Goal: Task Accomplishment & Management: Manage account settings

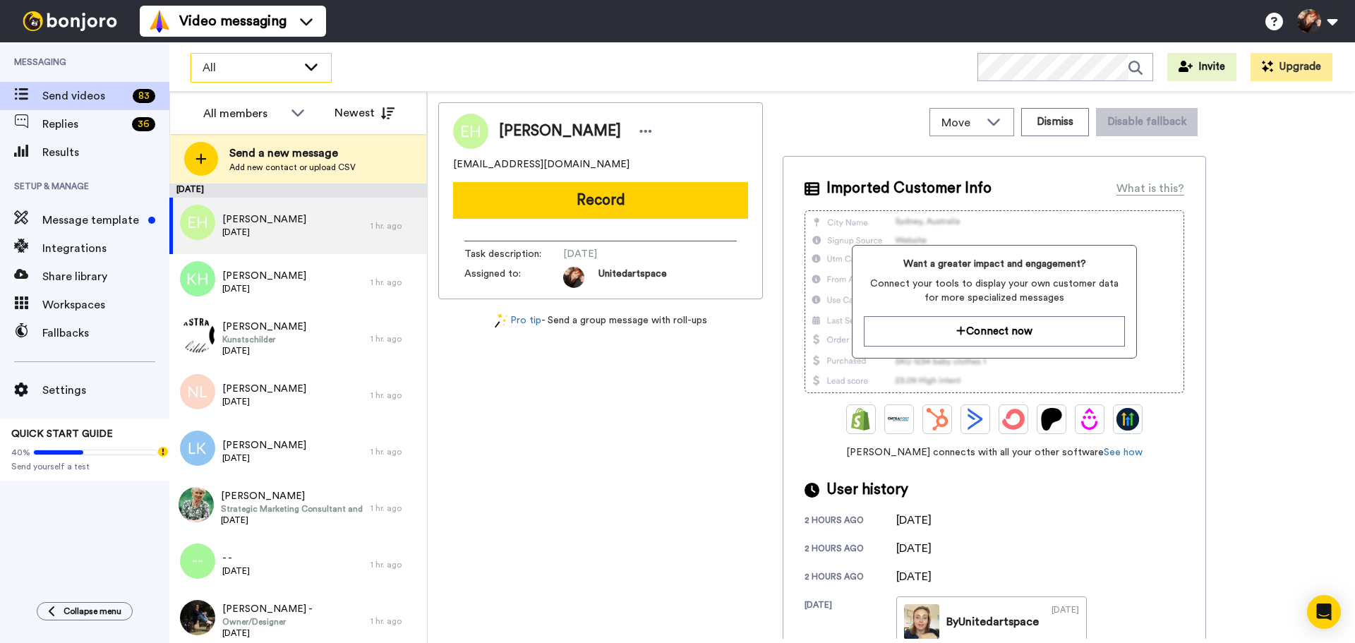
click at [309, 71] on icon at bounding box center [311, 66] width 17 height 14
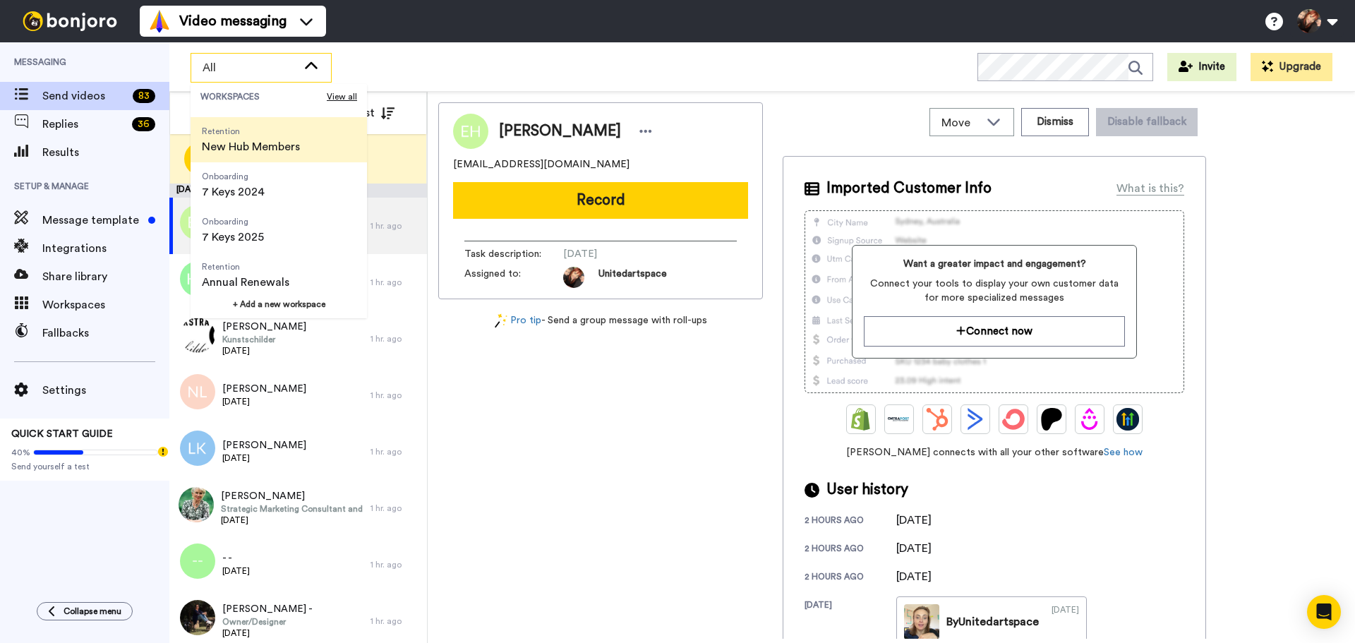
scroll to position [90, 0]
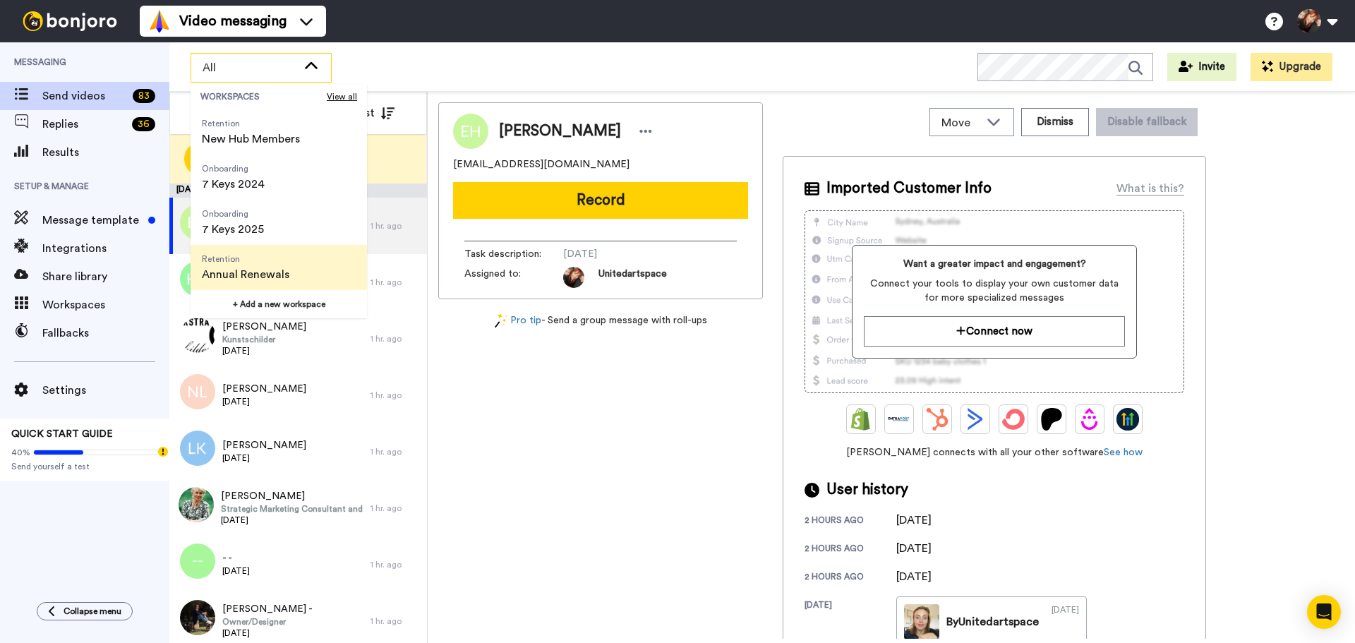
click at [284, 273] on span "Annual Renewals" at bounding box center [246, 274] width 88 height 17
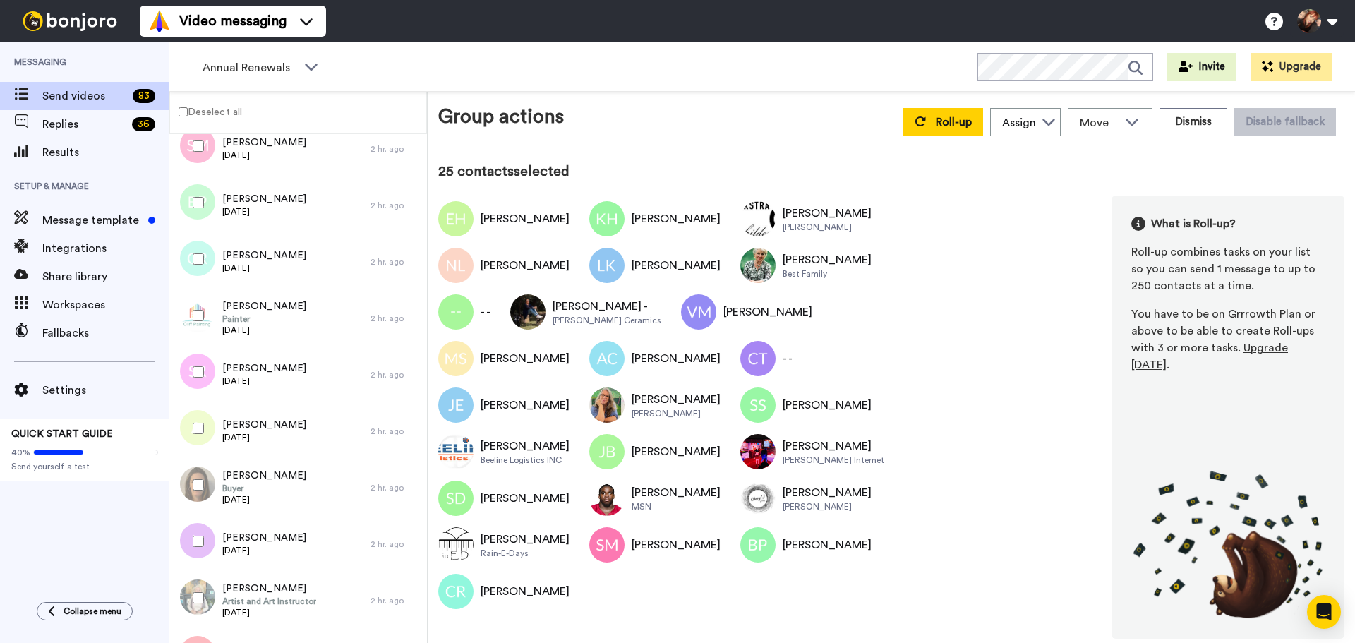
scroll to position [1693, 0]
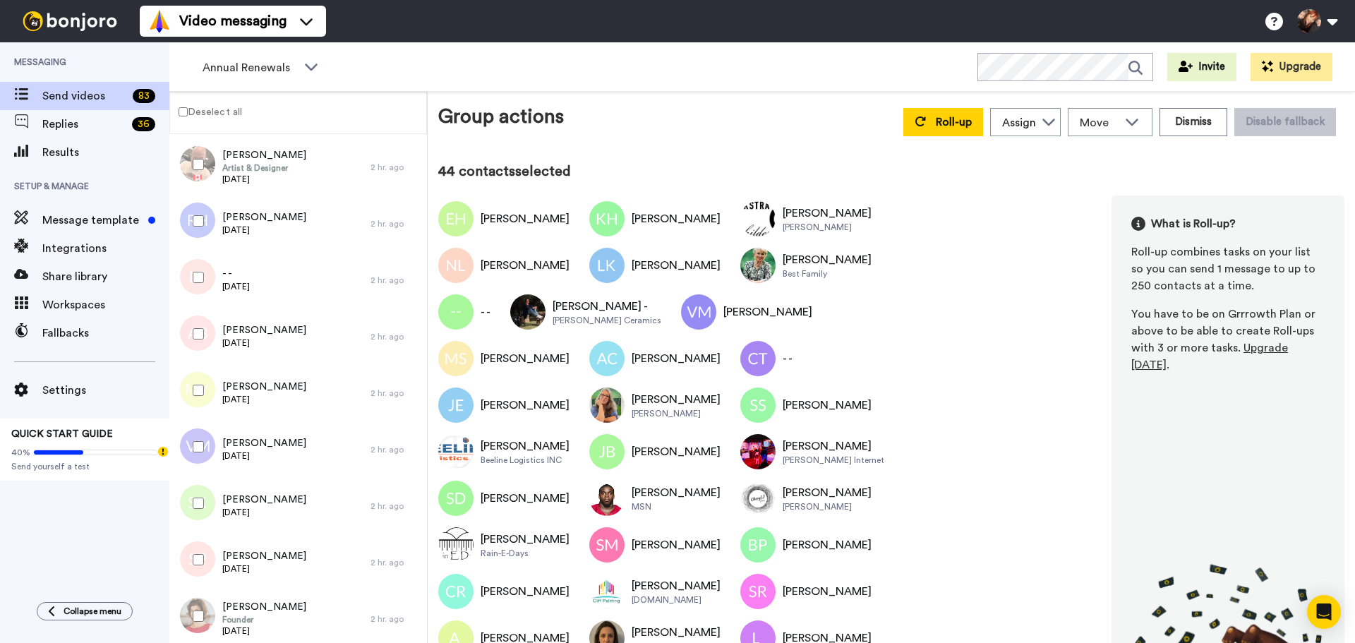
scroll to position [1989, 0]
click at [1173, 122] on button "Dismiss" at bounding box center [1194, 122] width 68 height 28
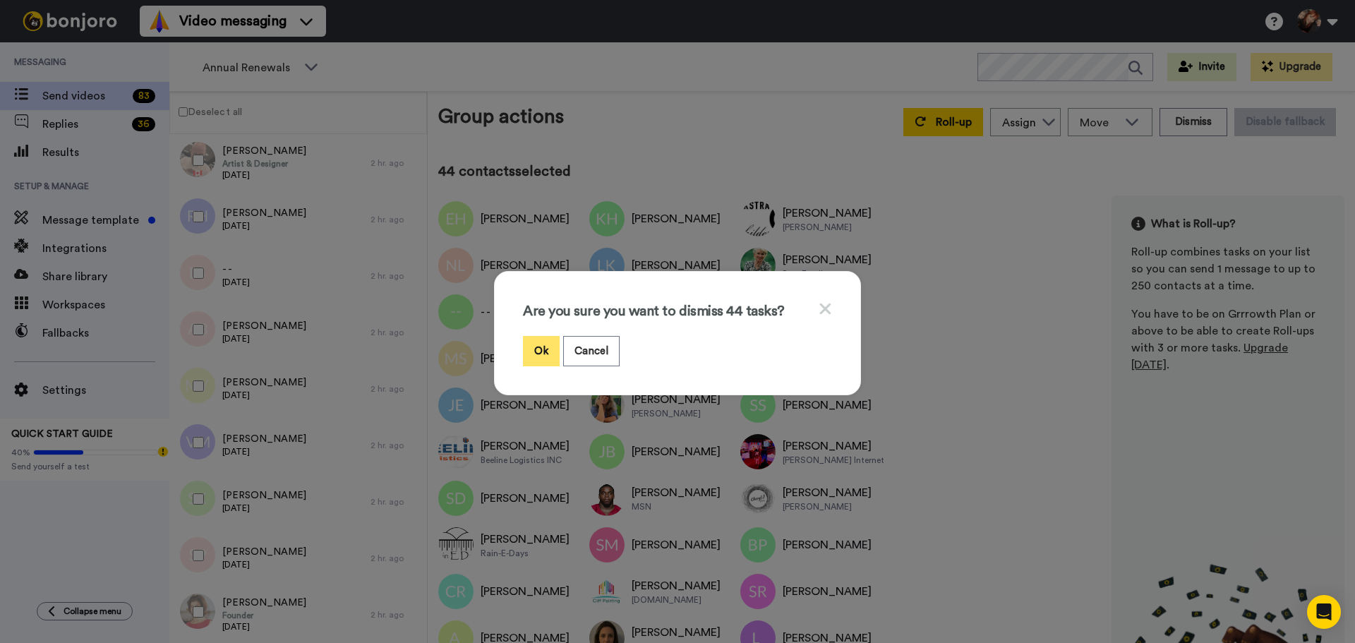
click at [543, 354] on button "Ok" at bounding box center [541, 351] width 37 height 30
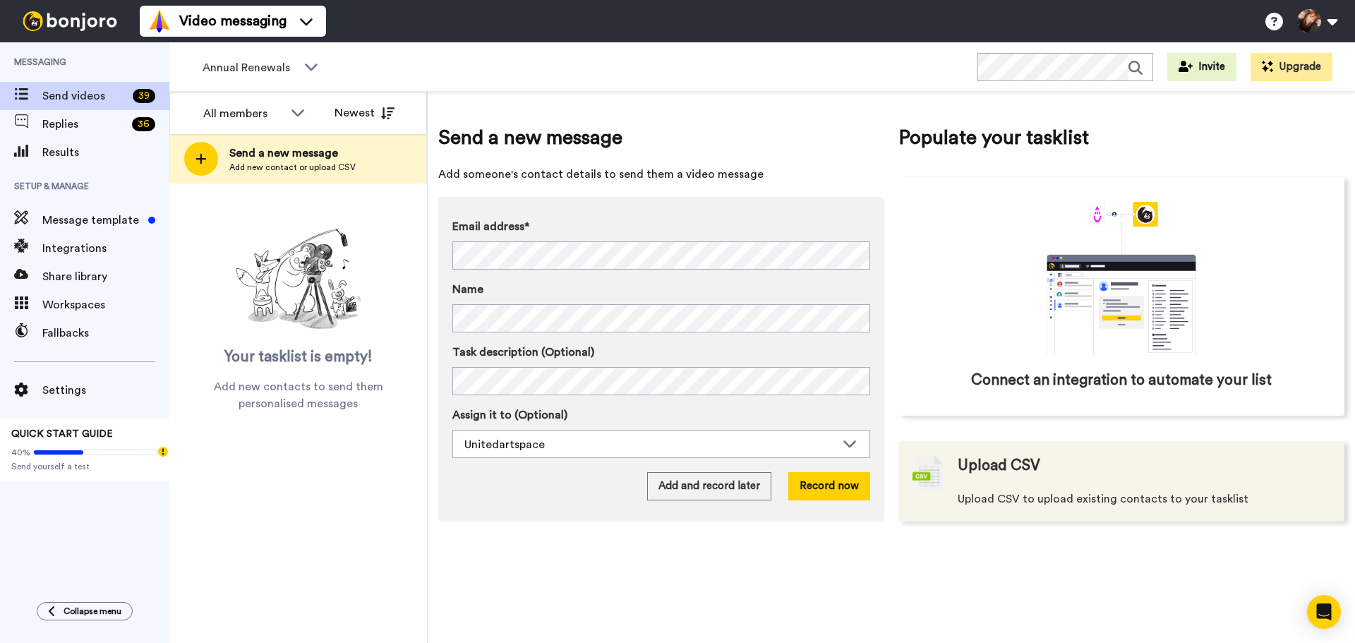
click at [1093, 487] on div "Upload CSV Upload CSV to upload existing contacts to your tasklist" at bounding box center [1103, 481] width 291 height 52
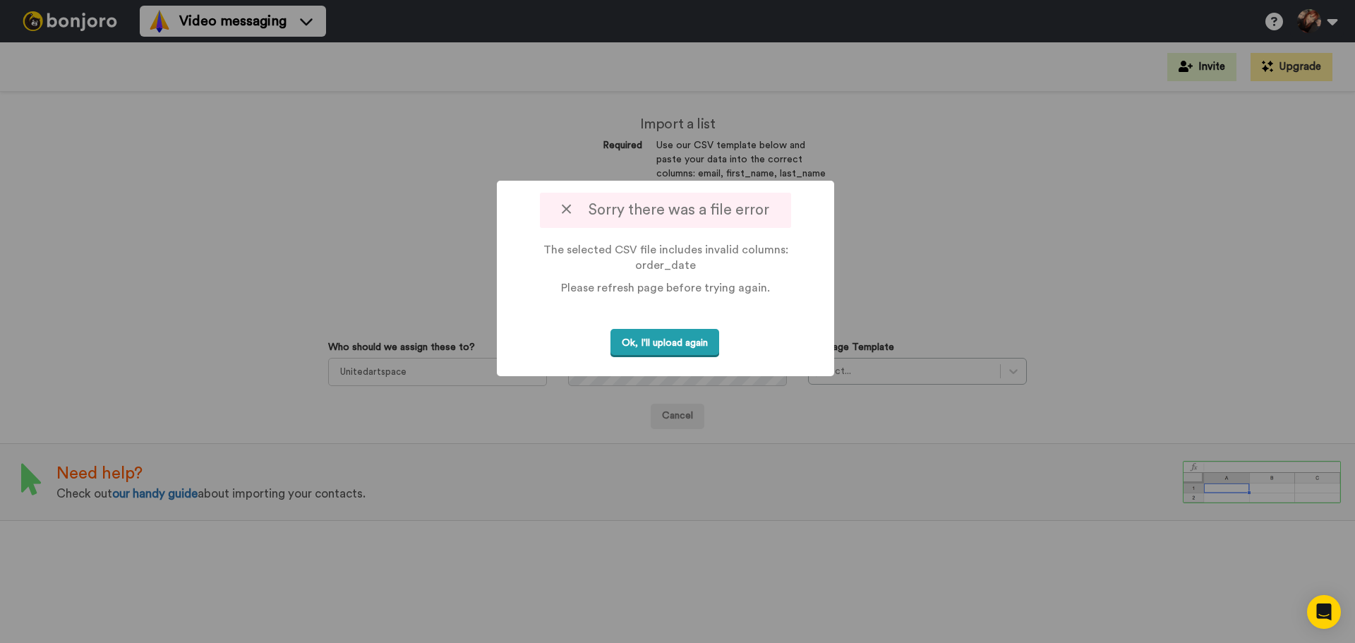
click at [667, 339] on button "Ok, I'll upload again" at bounding box center [664, 343] width 109 height 29
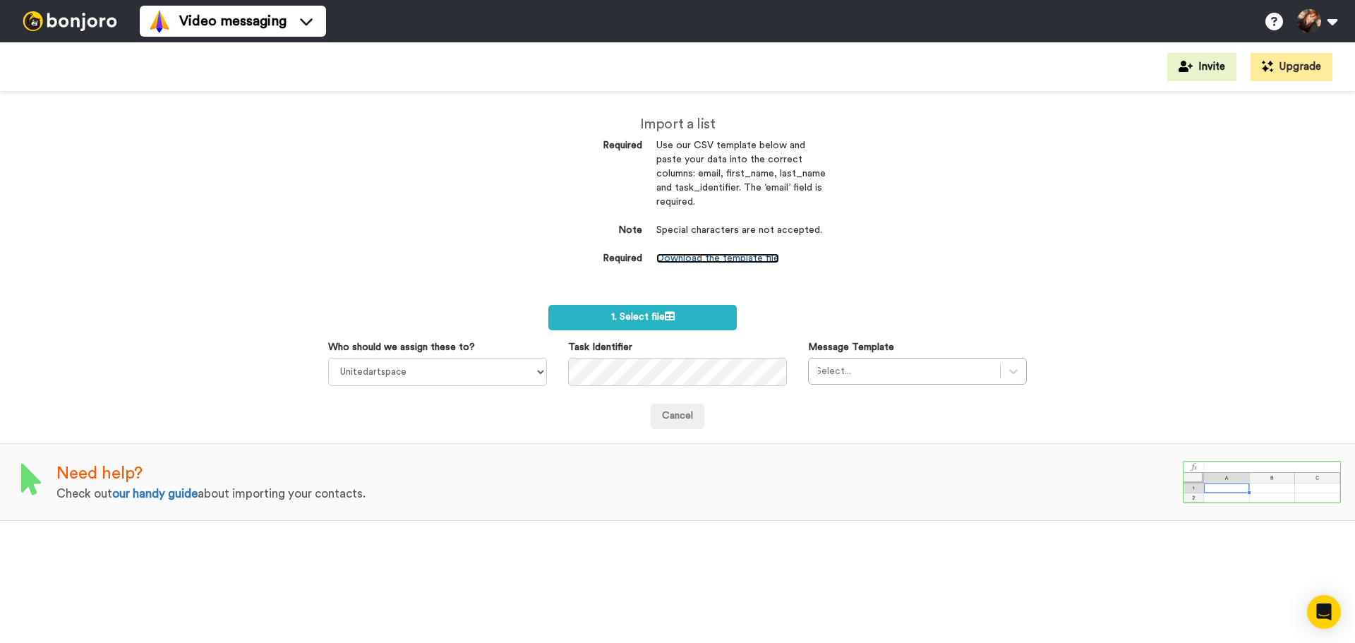
click at [759, 260] on link "Download the template file" at bounding box center [717, 258] width 123 height 10
click at [1105, 254] on div "Import a list Required Use our CSV template below and paste your data into the …" at bounding box center [677, 367] width 1355 height 551
click at [673, 306] on label "1. Select file" at bounding box center [642, 317] width 188 height 25
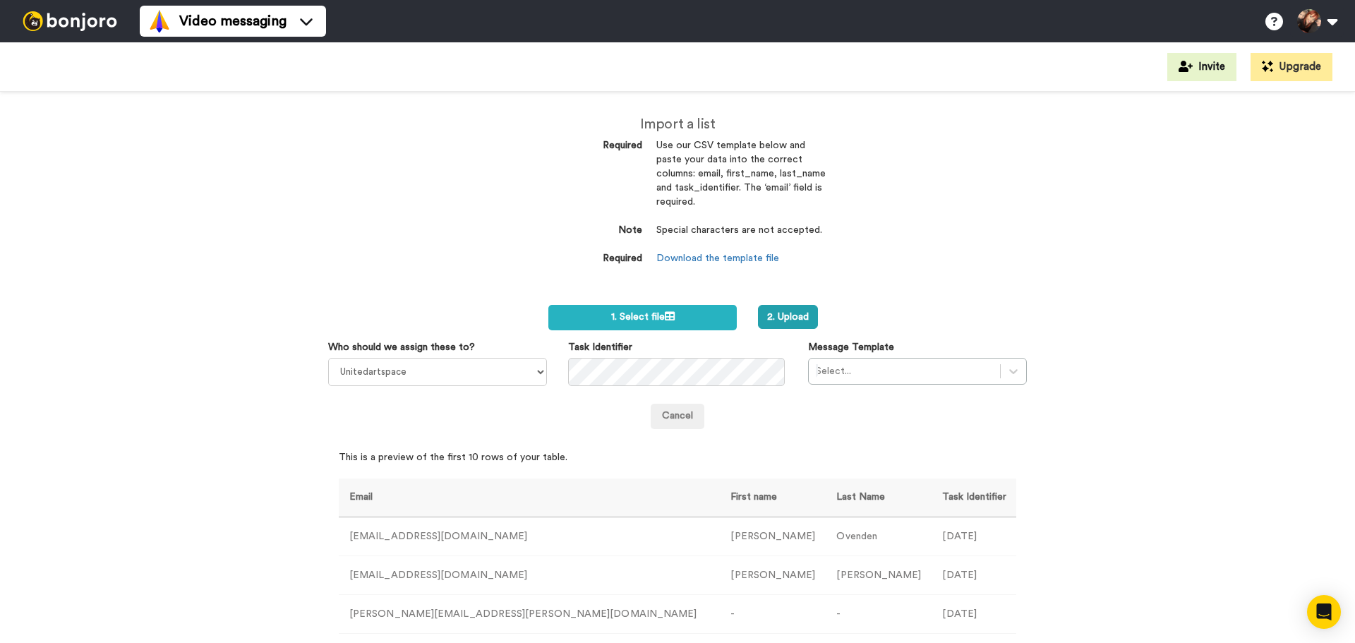
click at [891, 417] on div "Cancel" at bounding box center [677, 416] width 699 height 25
click at [766, 310] on button "2. Upload" at bounding box center [788, 317] width 60 height 24
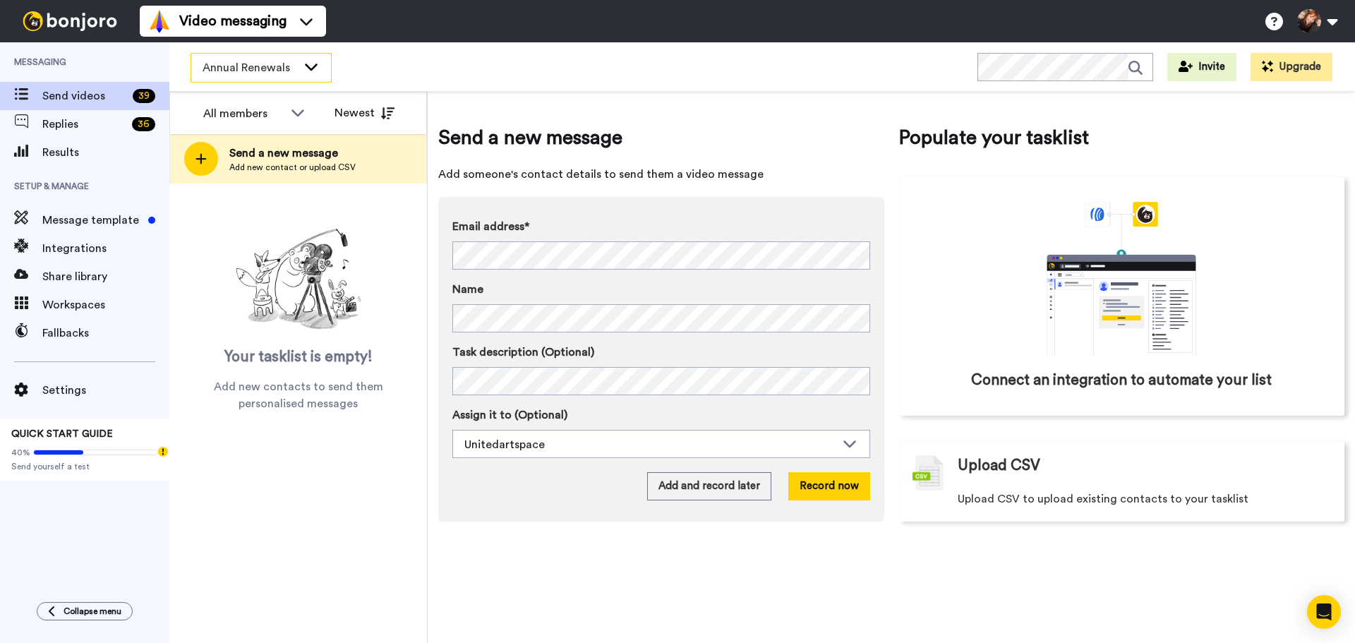
click at [284, 64] on span "Annual Renewals" at bounding box center [250, 67] width 95 height 17
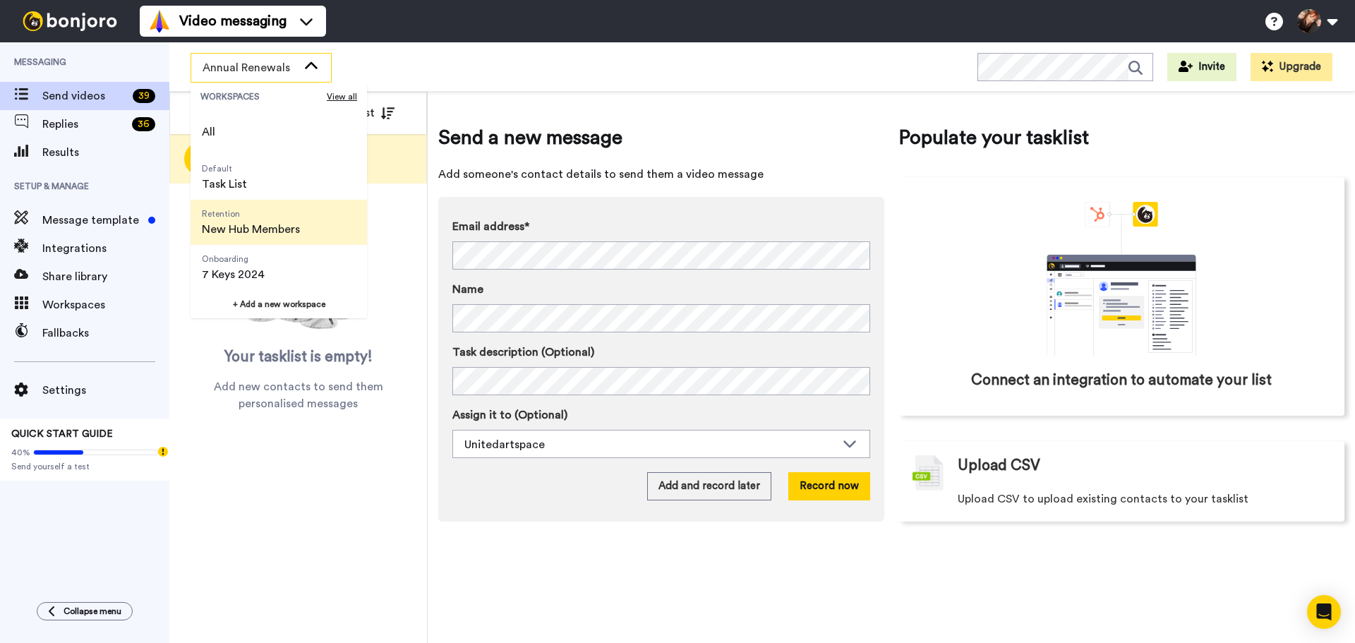
scroll to position [90, 0]
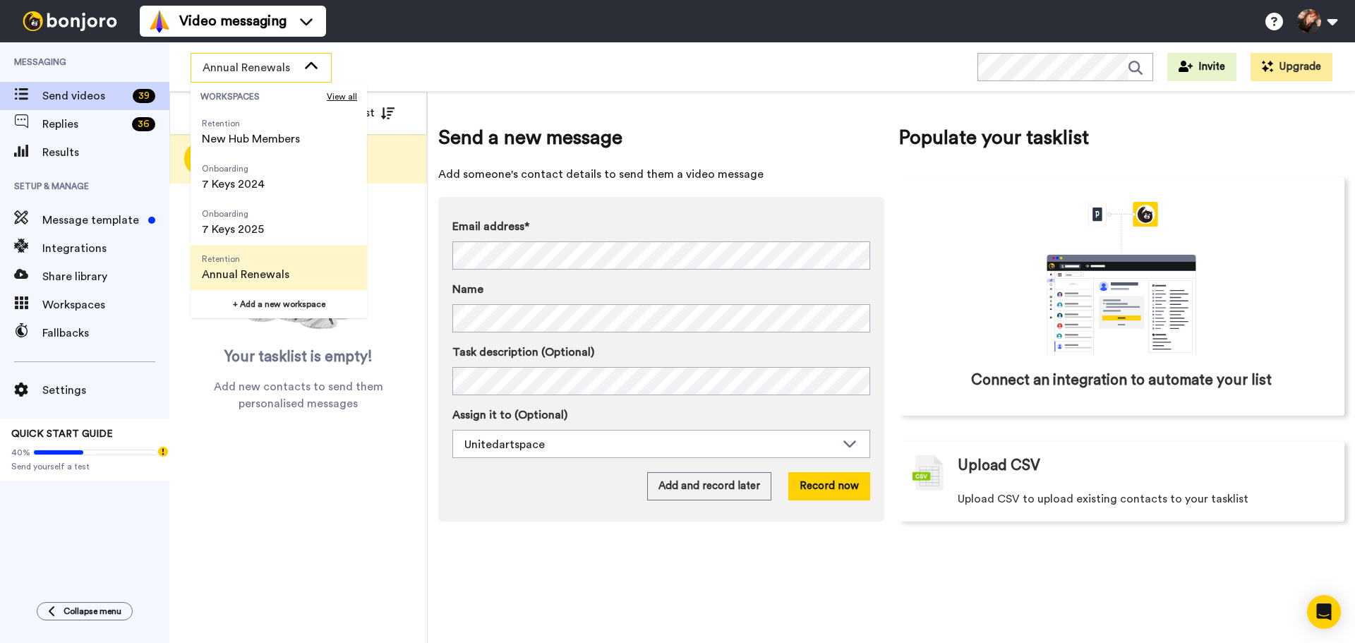
click at [589, 49] on div "Annual Renewals WORKSPACES View all All Default Task List Retention New Hub Mem…" at bounding box center [762, 66] width 1186 height 49
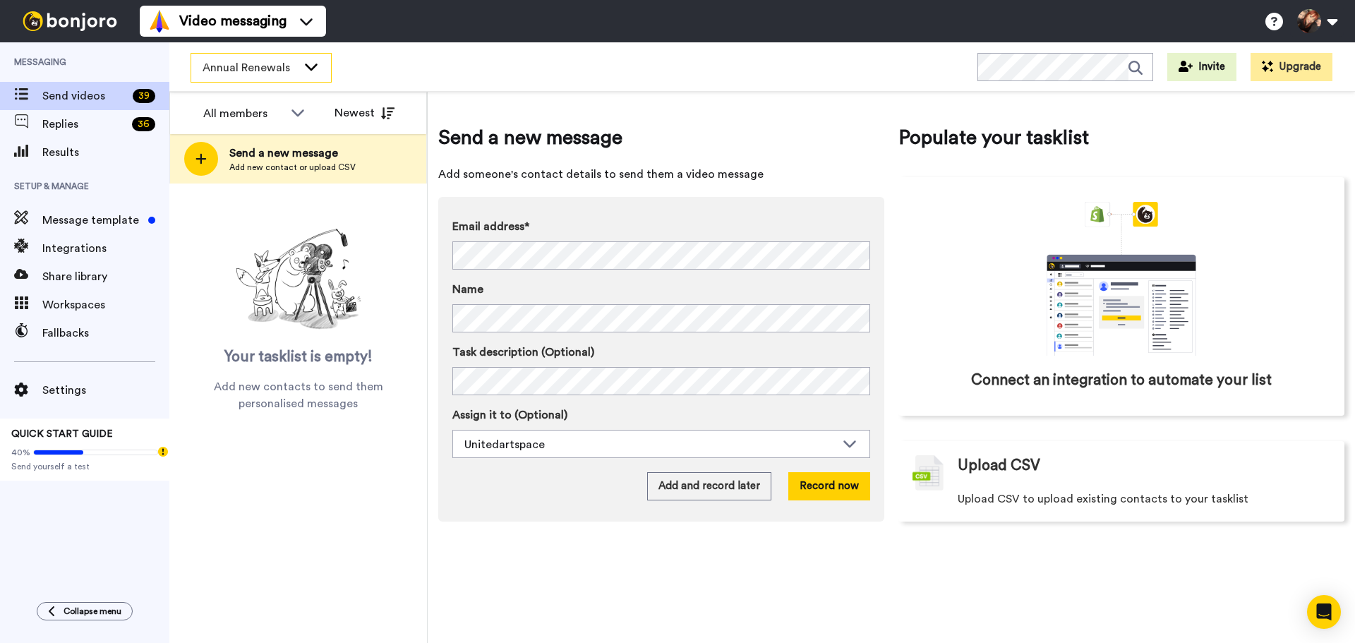
click at [281, 62] on span "Annual Renewals" at bounding box center [250, 67] width 95 height 17
click at [287, 73] on span "Annual Renewals" at bounding box center [250, 67] width 95 height 17
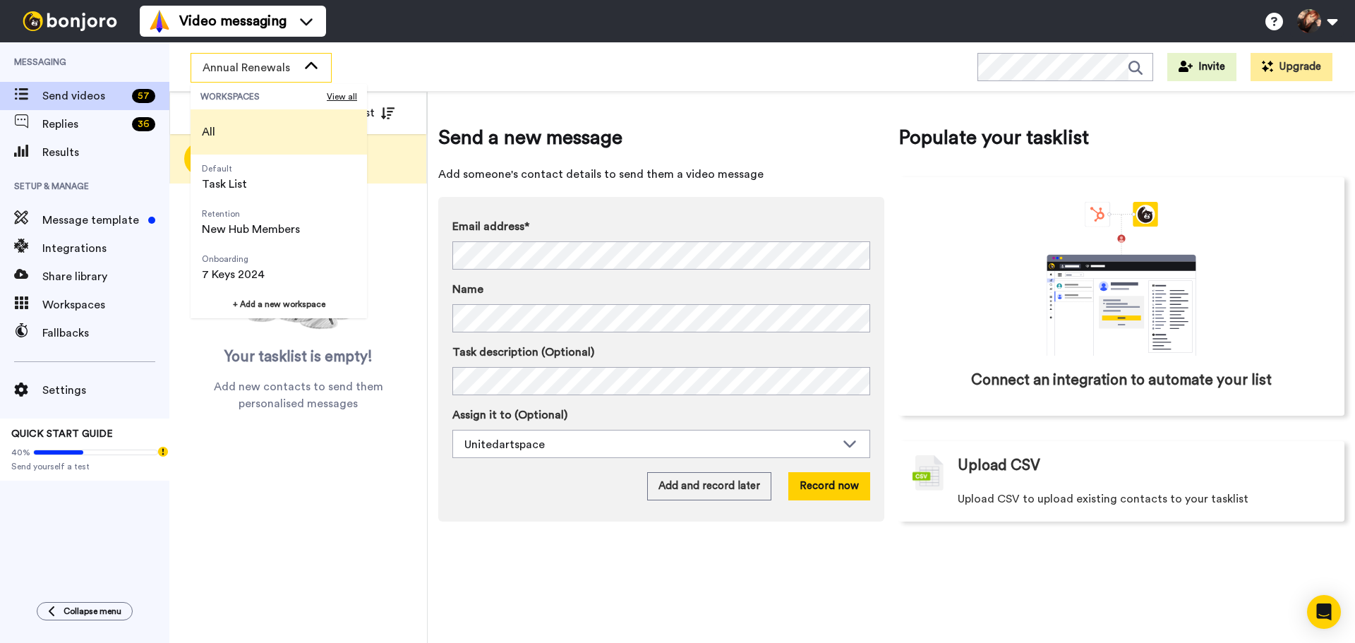
click at [271, 134] on li "All" at bounding box center [279, 131] width 176 height 45
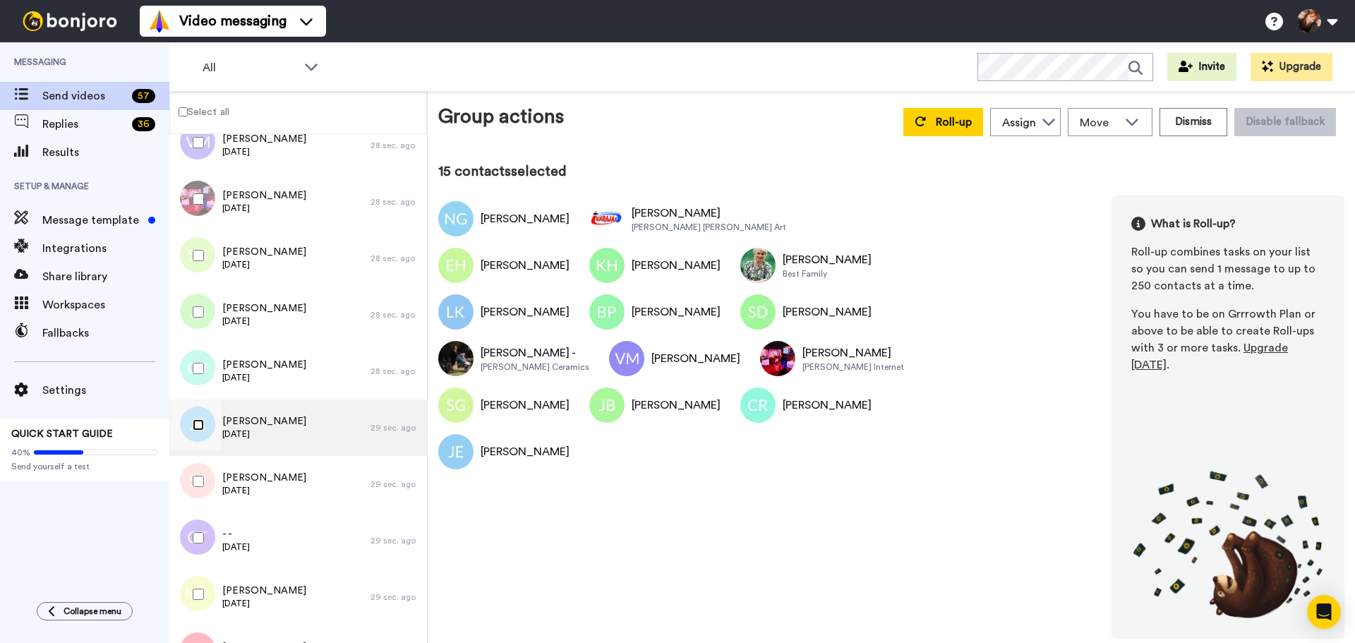
scroll to position [706, 0]
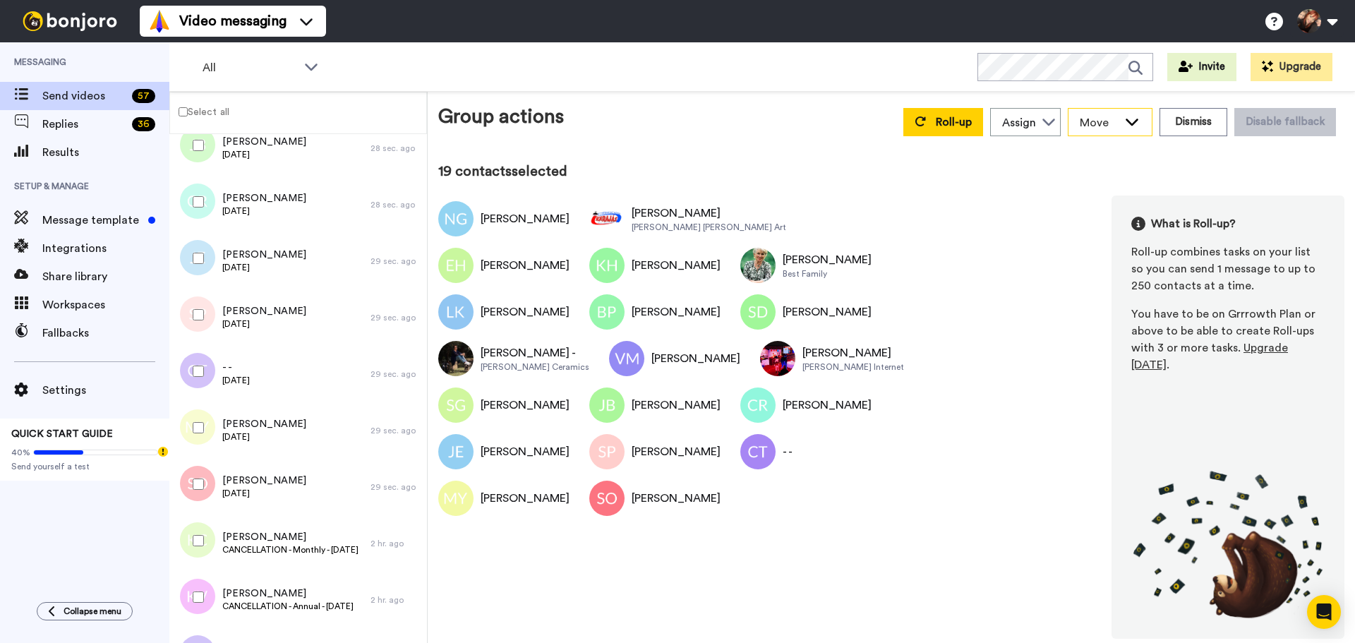
click at [1134, 129] on div "Move" at bounding box center [1109, 122] width 83 height 27
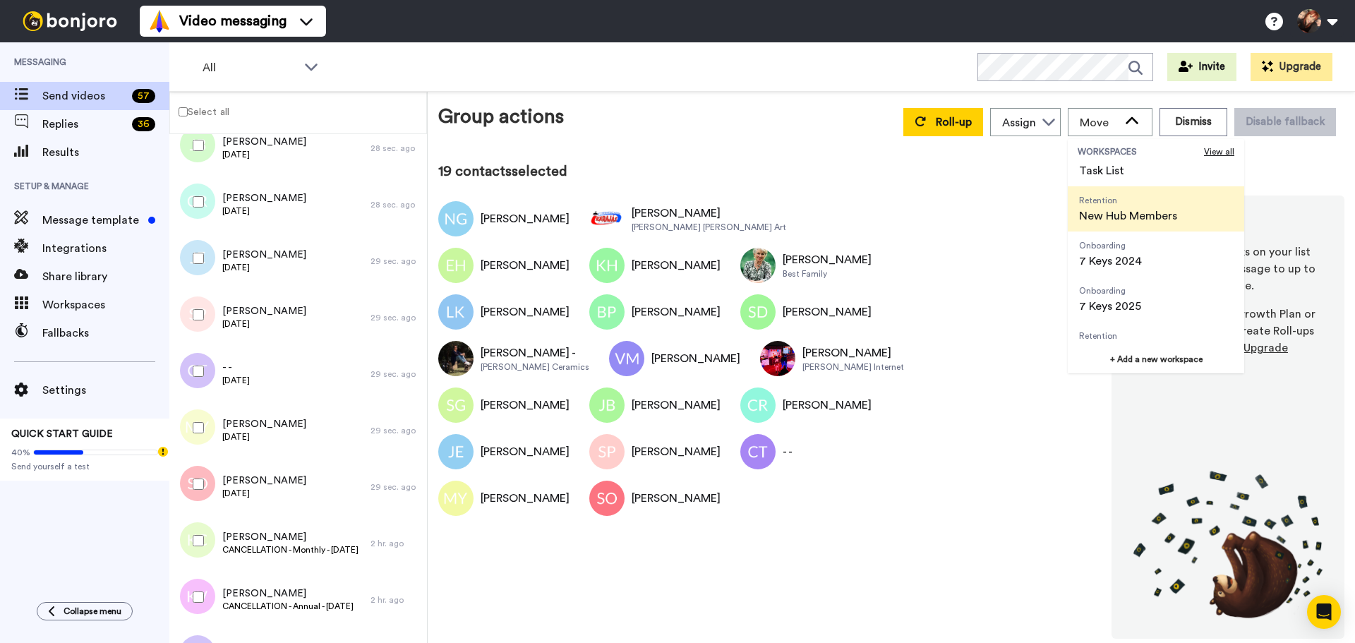
scroll to position [45, 0]
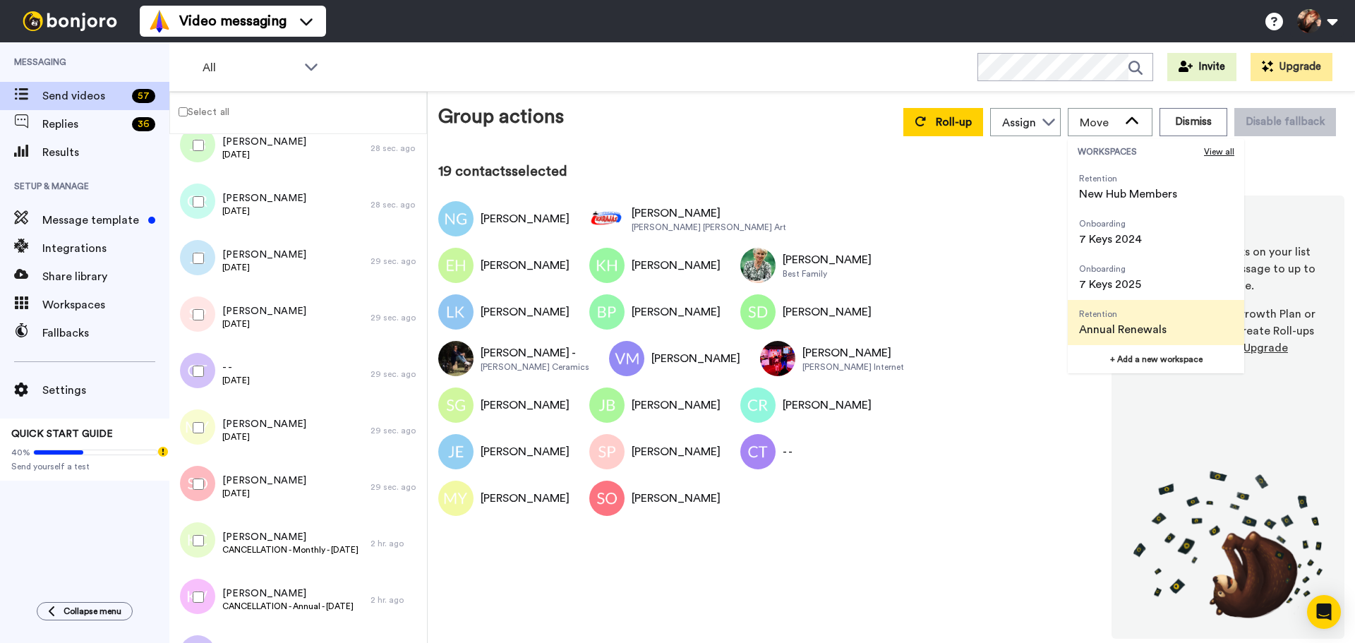
click at [1172, 336] on span "Retention Annual Renewals" at bounding box center [1123, 322] width 110 height 45
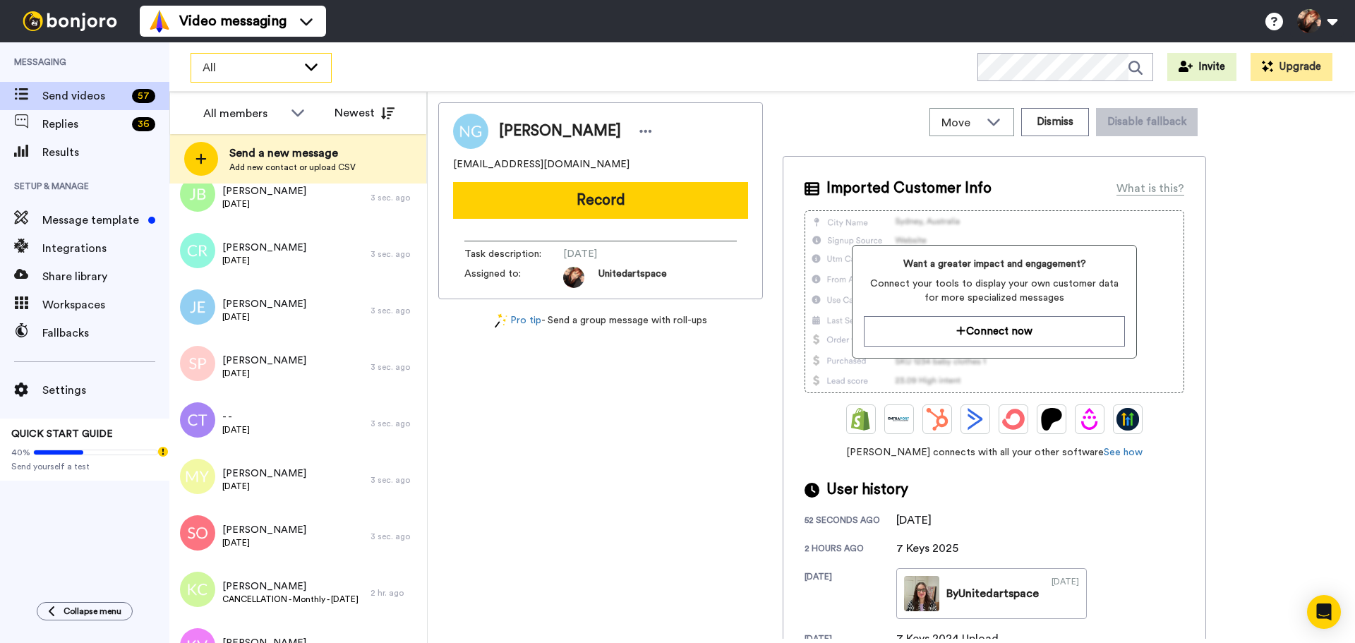
click at [288, 63] on span "All" at bounding box center [250, 67] width 95 height 17
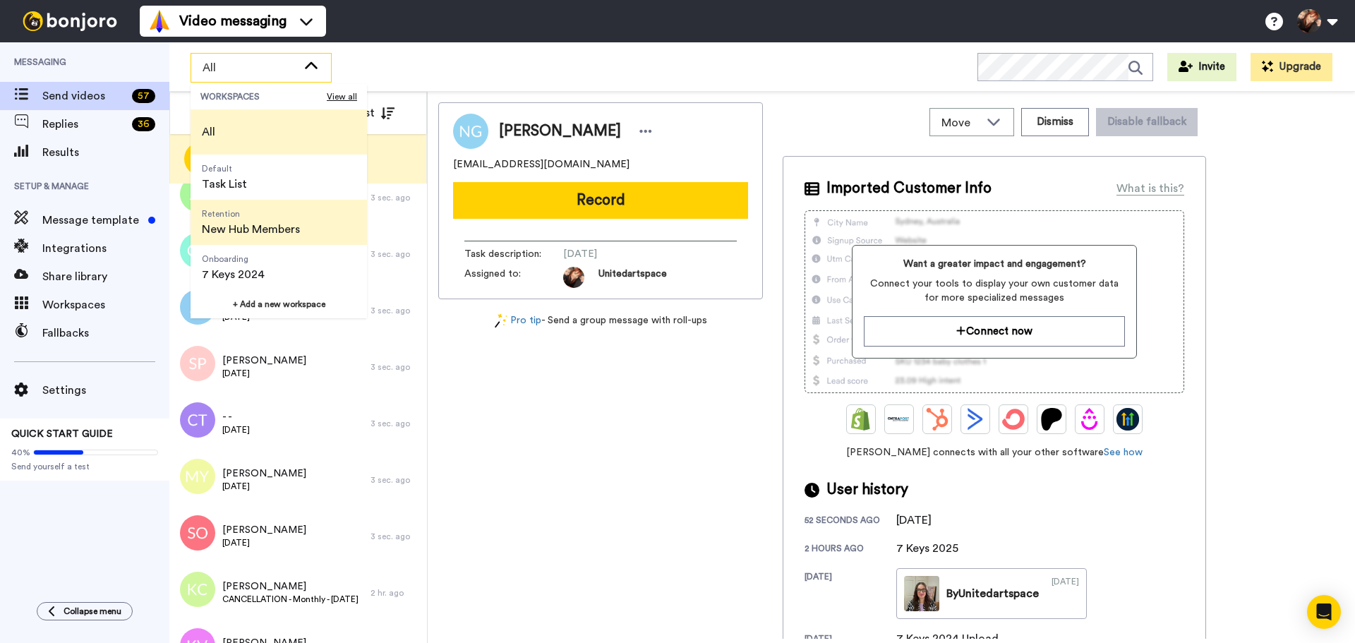
scroll to position [90, 0]
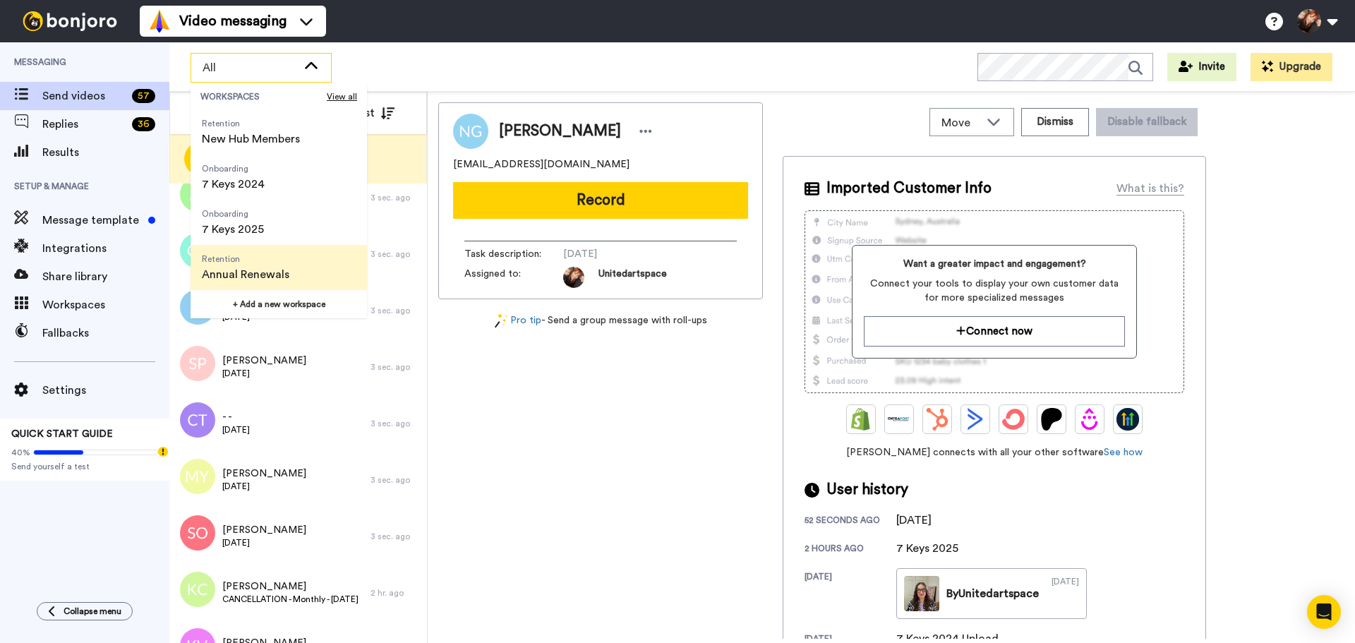
click at [295, 266] on span "Retention Annual Renewals" at bounding box center [246, 267] width 110 height 45
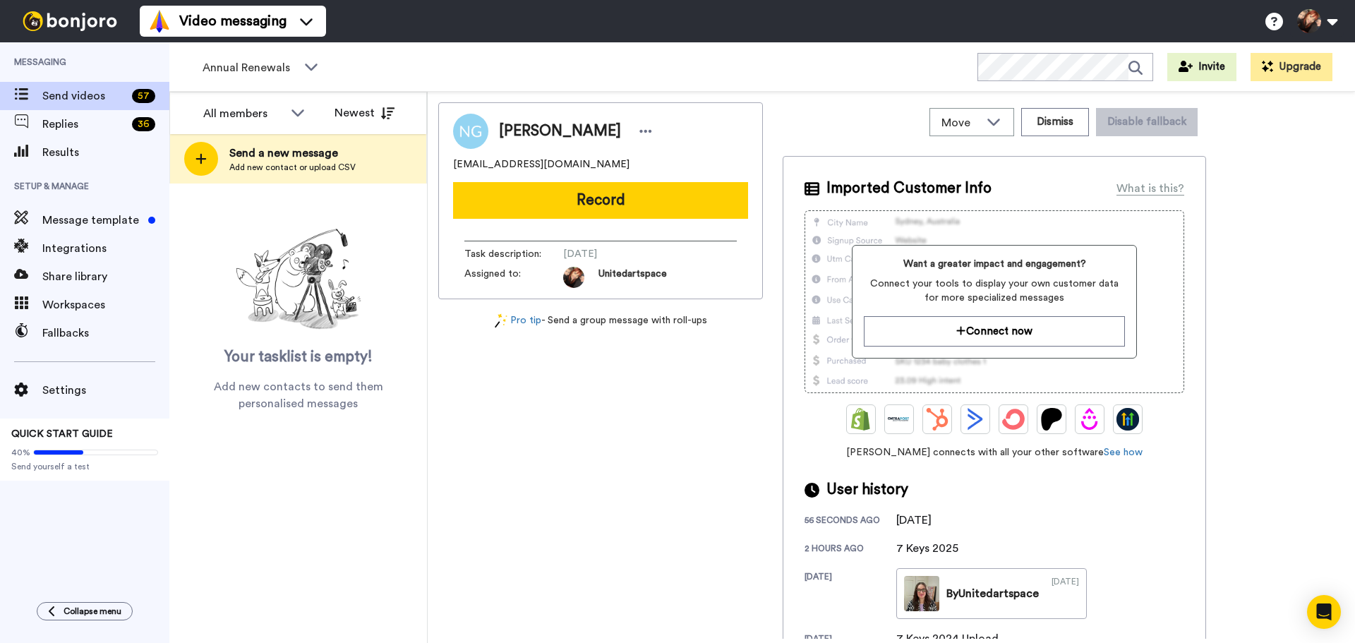
scroll to position [627, 0]
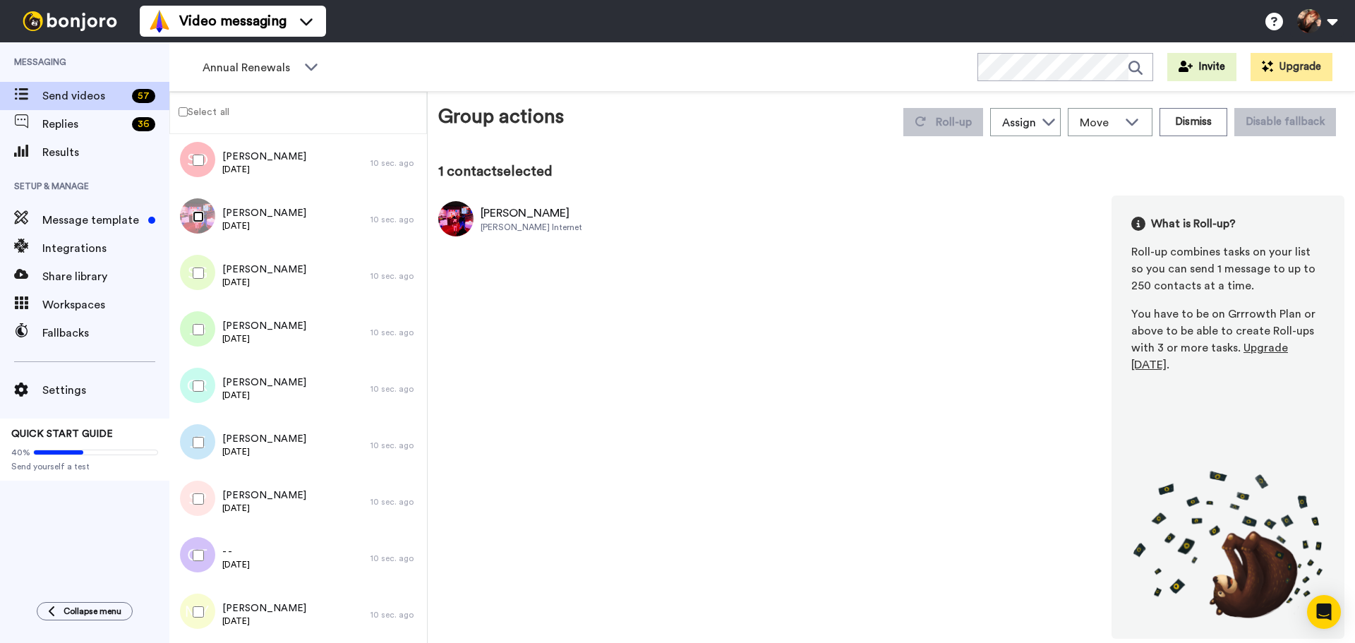
scroll to position [578, 0]
